Goal: Browse casually

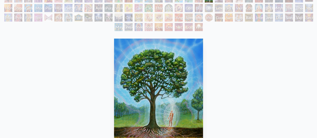
scroll to position [38, 0]
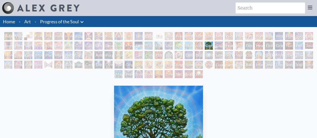
click at [221, 45] on div "Gaia" at bounding box center [219, 46] width 8 height 8
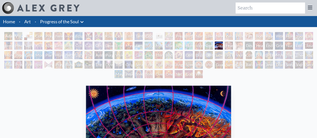
click at [57, 22] on link "Progress of the Soul" at bounding box center [59, 21] width 39 height 7
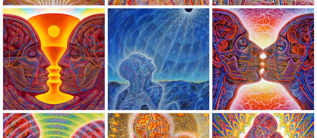
scroll to position [258, 0]
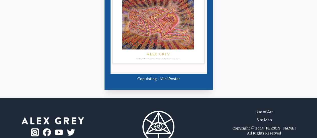
scroll to position [275, 0]
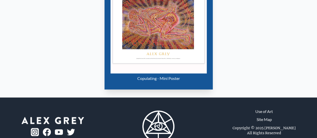
click at [155, 78] on div "Copulating - Mini Poster" at bounding box center [158, 78] width 96 height 10
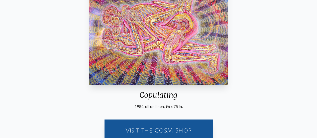
scroll to position [0, 0]
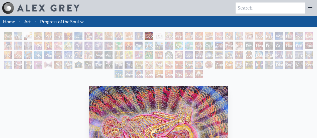
click at [135, 55] on div "Cannabis Sutra" at bounding box center [138, 55] width 8 height 8
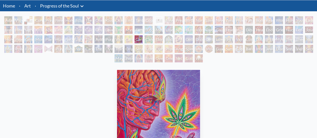
scroll to position [15, 0]
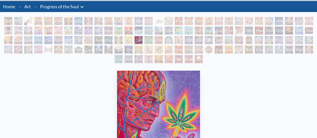
click at [8, 21] on div "Adam & Eve" at bounding box center [8, 21] width 8 height 8
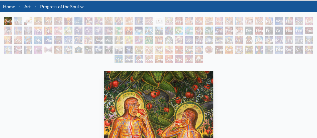
click at [37, 22] on div "Contemplation" at bounding box center [38, 21] width 8 height 8
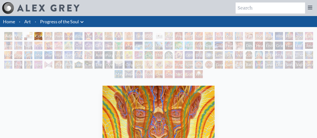
click at [283, 46] on div "Grieving" at bounding box center [279, 46] width 8 height 8
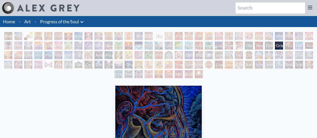
click at [185, 76] on div "Godself" at bounding box center [189, 74] width 8 height 8
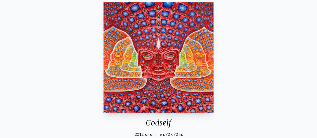
scroll to position [83, 0]
